Goal: Information Seeking & Learning: Find specific fact

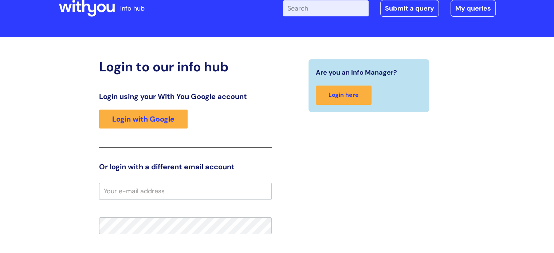
scroll to position [36, 0]
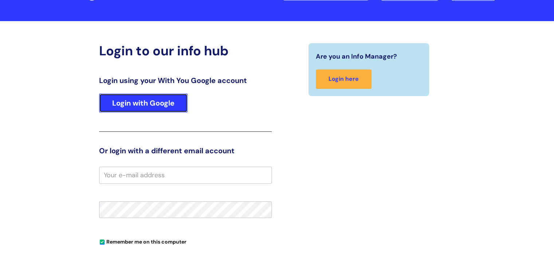
click at [149, 101] on link "Login with Google" at bounding box center [143, 103] width 89 height 19
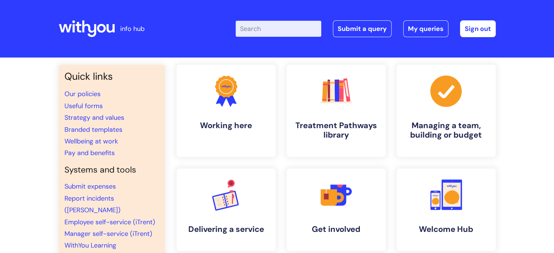
click at [278, 30] on input "Enter your search term here..." at bounding box center [279, 29] width 86 height 16
type input "human resources email address"
click button "Search" at bounding box center [0, 0] width 0 height 0
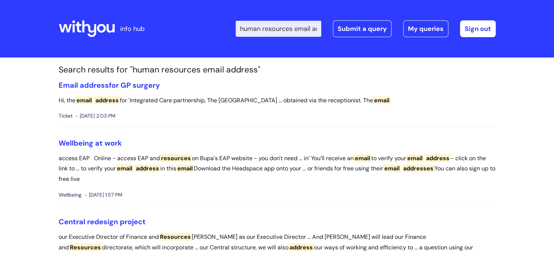
scroll to position [0, 27]
drag, startPoint x: 305, startPoint y: 29, endPoint x: 320, endPoint y: 29, distance: 15.7
click at [320, 29] on input "human resources email address" at bounding box center [279, 29] width 86 height 16
type input "human resources"
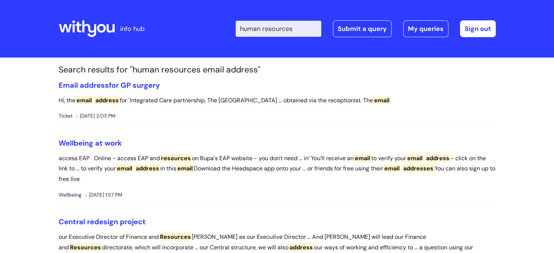
click button "Search" at bounding box center [0, 0] width 0 height 0
